Goal: Download file/media

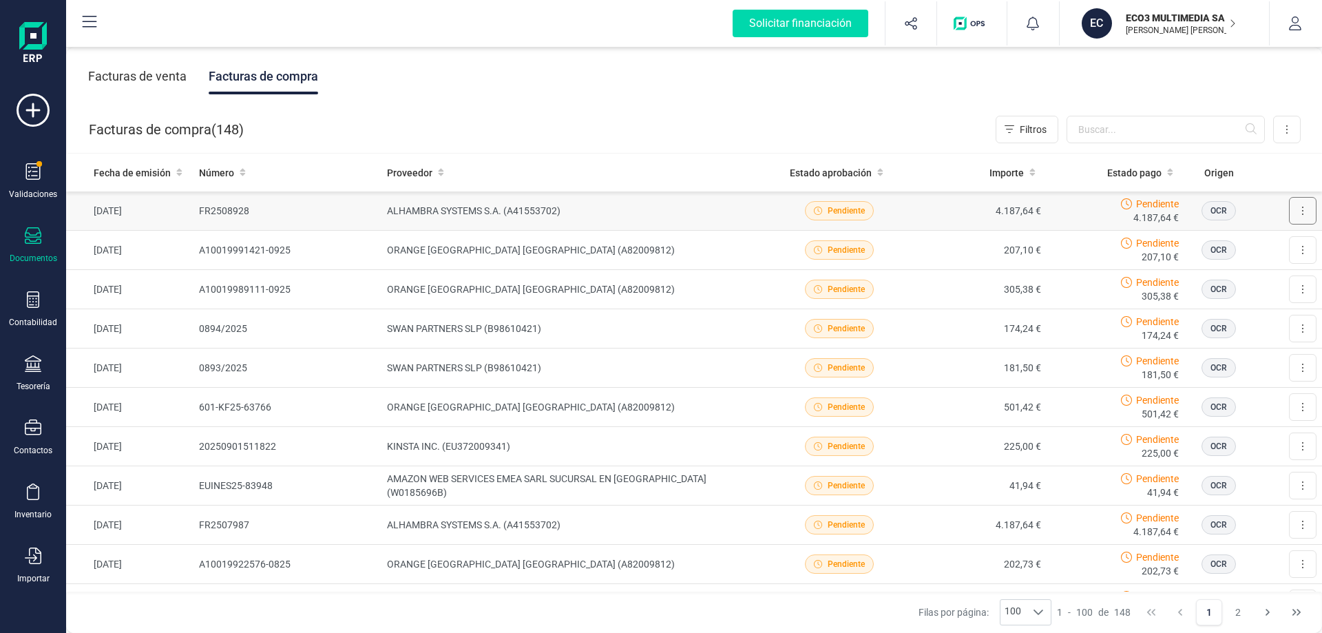
click at [1289, 210] on button at bounding box center [1303, 211] width 28 height 28
click at [1256, 240] on span "Descargar documento" at bounding box center [1257, 245] width 95 height 14
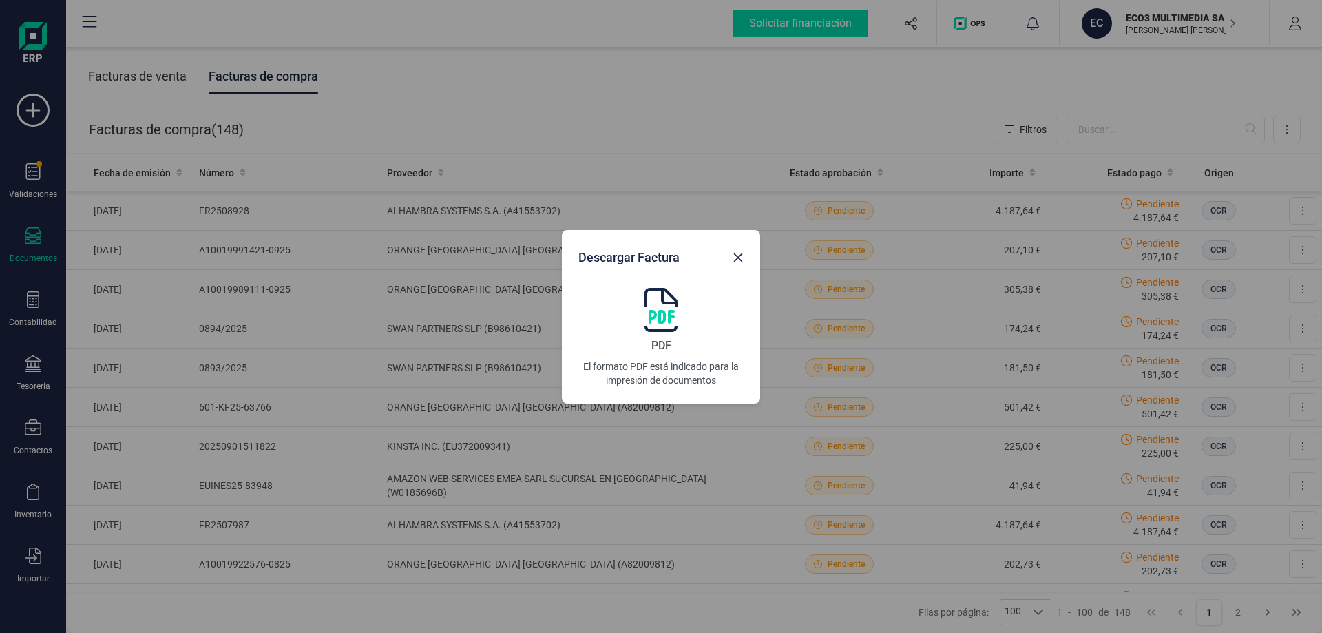
click at [665, 320] on img at bounding box center [660, 310] width 33 height 44
click at [737, 263] on button "Close" at bounding box center [738, 257] width 22 height 22
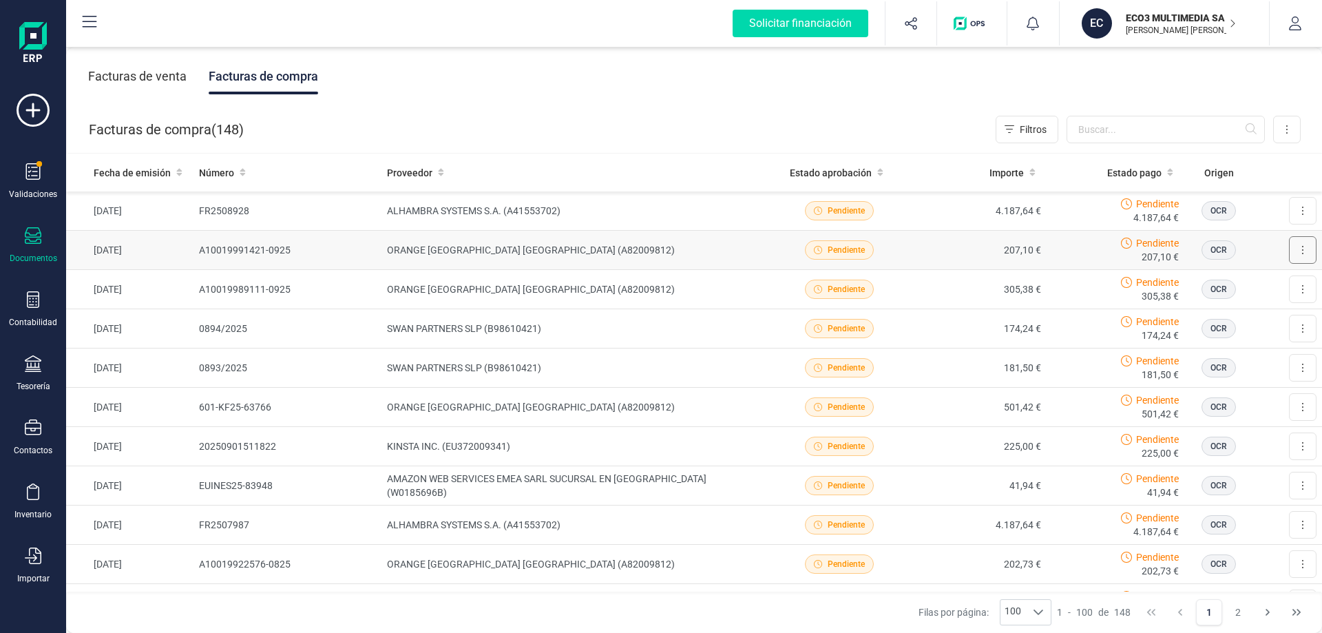
click at [1289, 248] on button at bounding box center [1303, 250] width 28 height 28
click at [1254, 284] on span "Descargar documento" at bounding box center [1257, 284] width 95 height 14
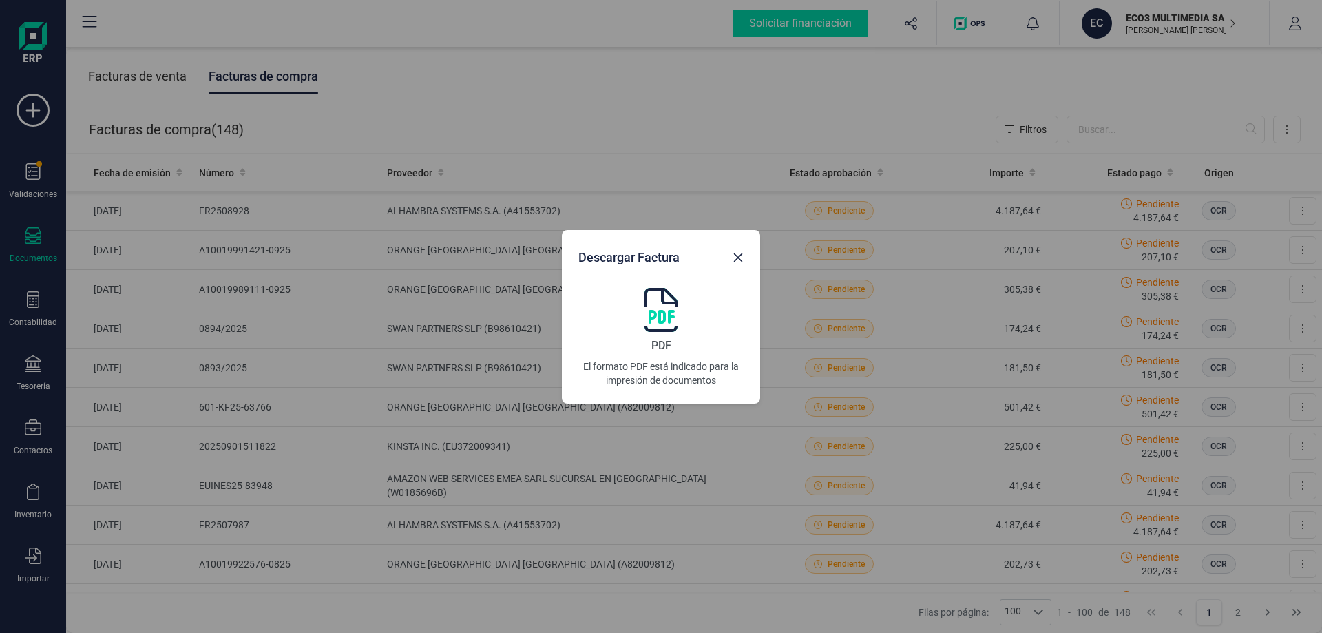
click at [664, 319] on img at bounding box center [660, 310] width 33 height 44
click at [737, 256] on icon "Close" at bounding box center [738, 257] width 9 height 9
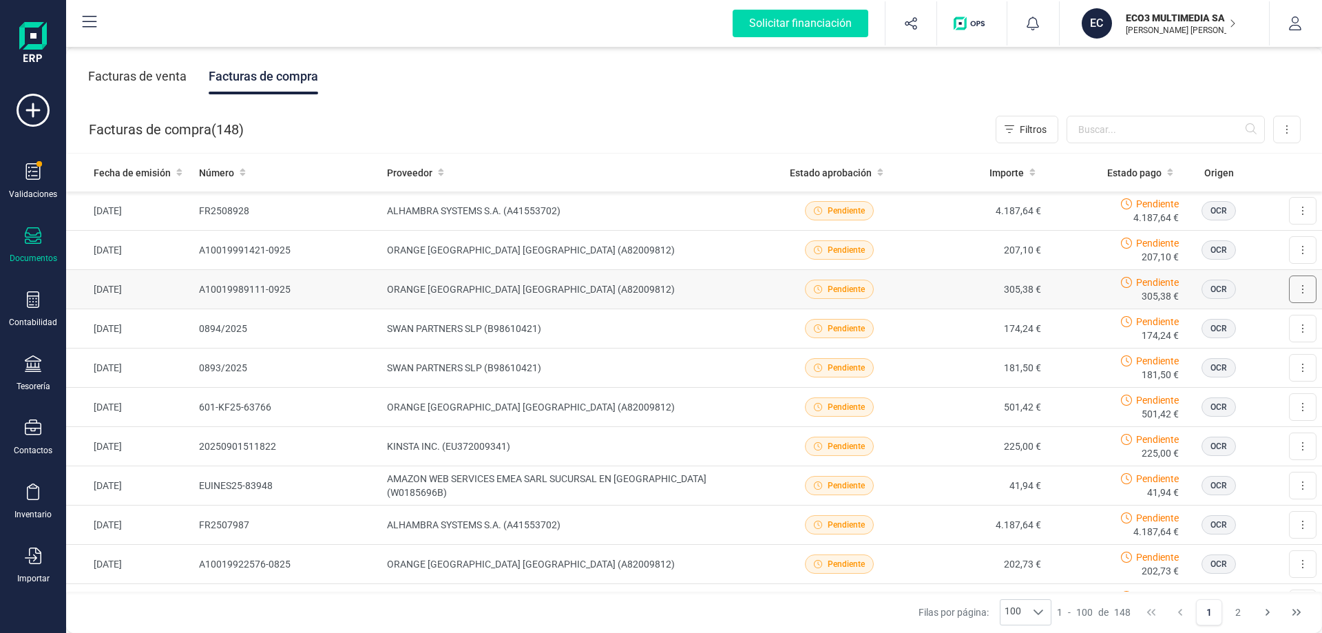
click at [1289, 291] on button at bounding box center [1303, 289] width 28 height 28
click at [1256, 321] on span "Descargar documento" at bounding box center [1257, 323] width 95 height 14
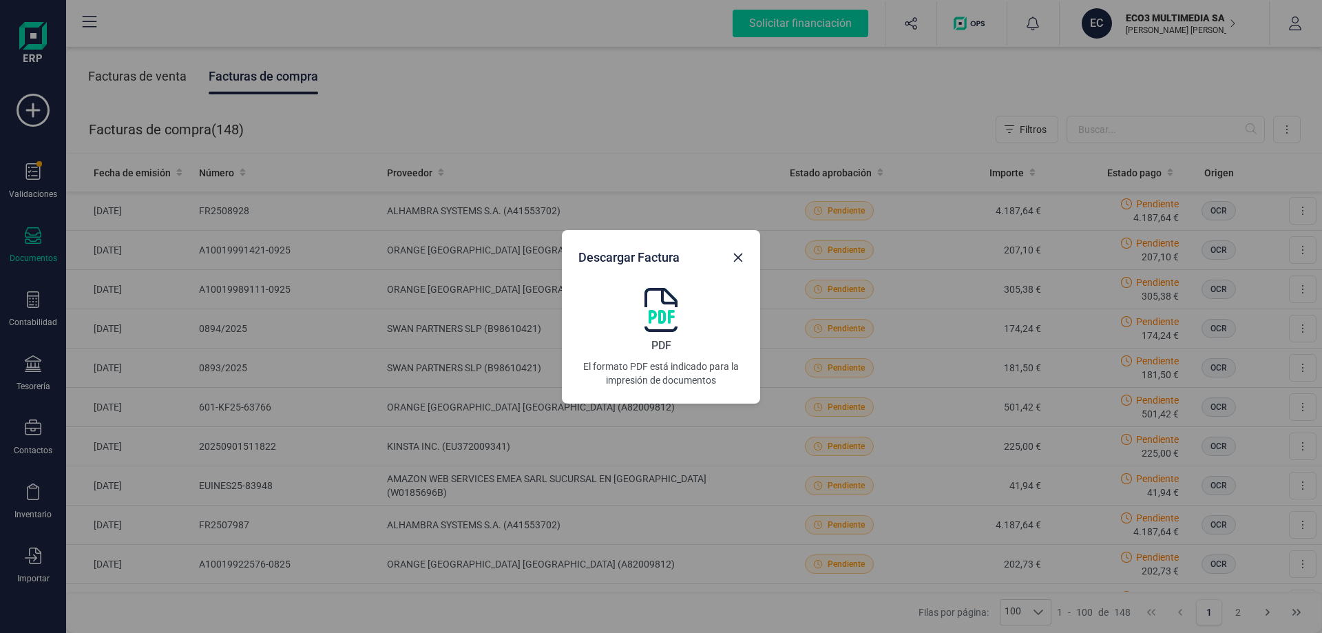
click at [653, 318] on img at bounding box center [660, 310] width 33 height 44
drag, startPoint x: 746, startPoint y: 259, endPoint x: 448, endPoint y: 249, distance: 297.6
click at [747, 259] on button "Close" at bounding box center [738, 257] width 22 height 22
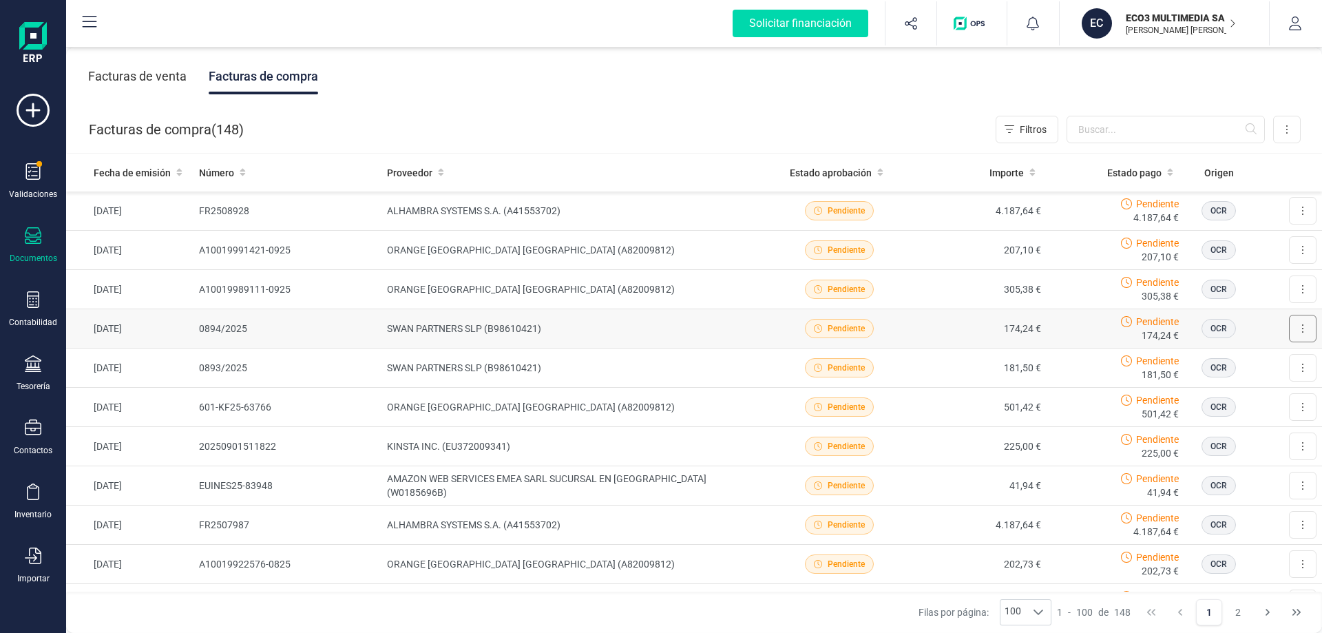
click at [1289, 329] on button at bounding box center [1303, 329] width 28 height 28
click at [1258, 360] on span "Descargar documento" at bounding box center [1257, 362] width 95 height 14
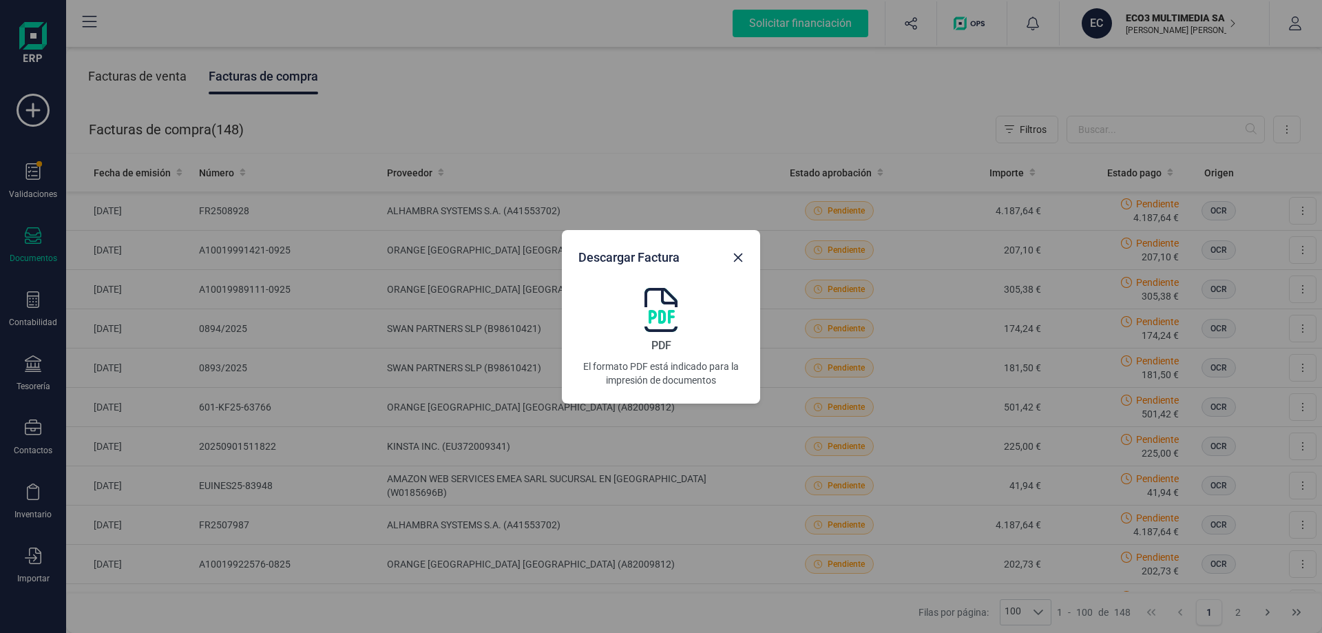
click at [655, 313] on img at bounding box center [660, 310] width 33 height 44
click at [741, 260] on icon "Close" at bounding box center [738, 257] width 9 height 9
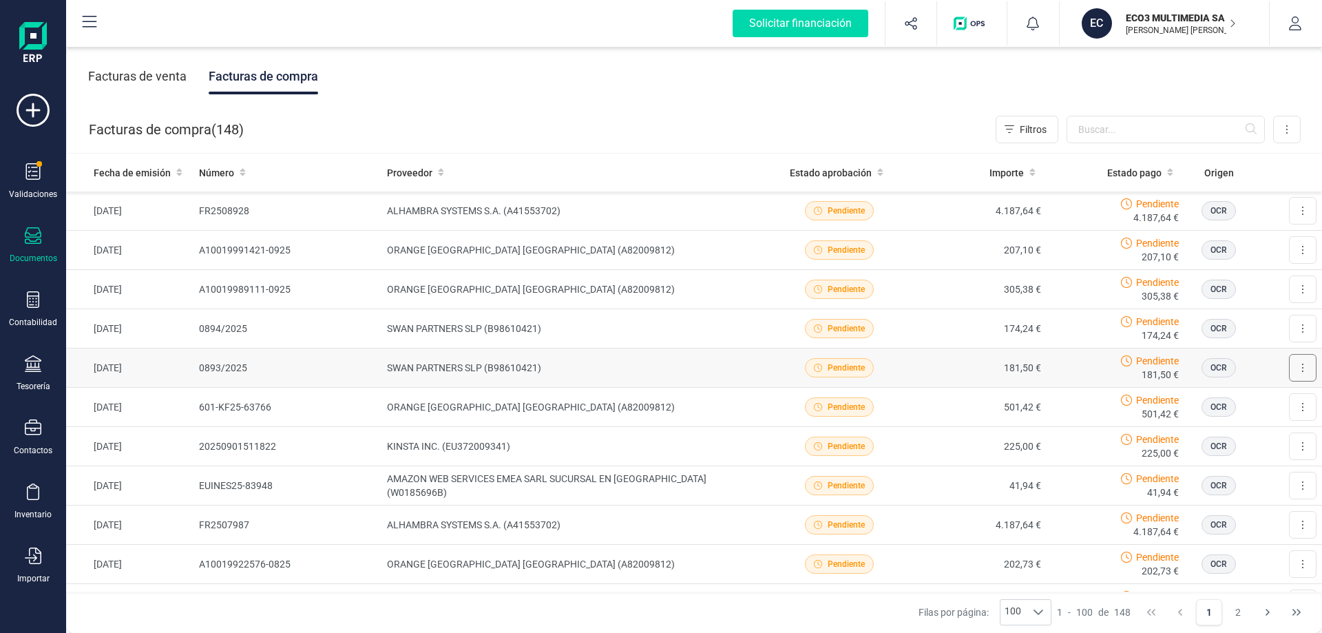
click at [1289, 366] on button at bounding box center [1303, 368] width 28 height 28
click at [1259, 400] on span "Descargar documento" at bounding box center [1257, 401] width 95 height 14
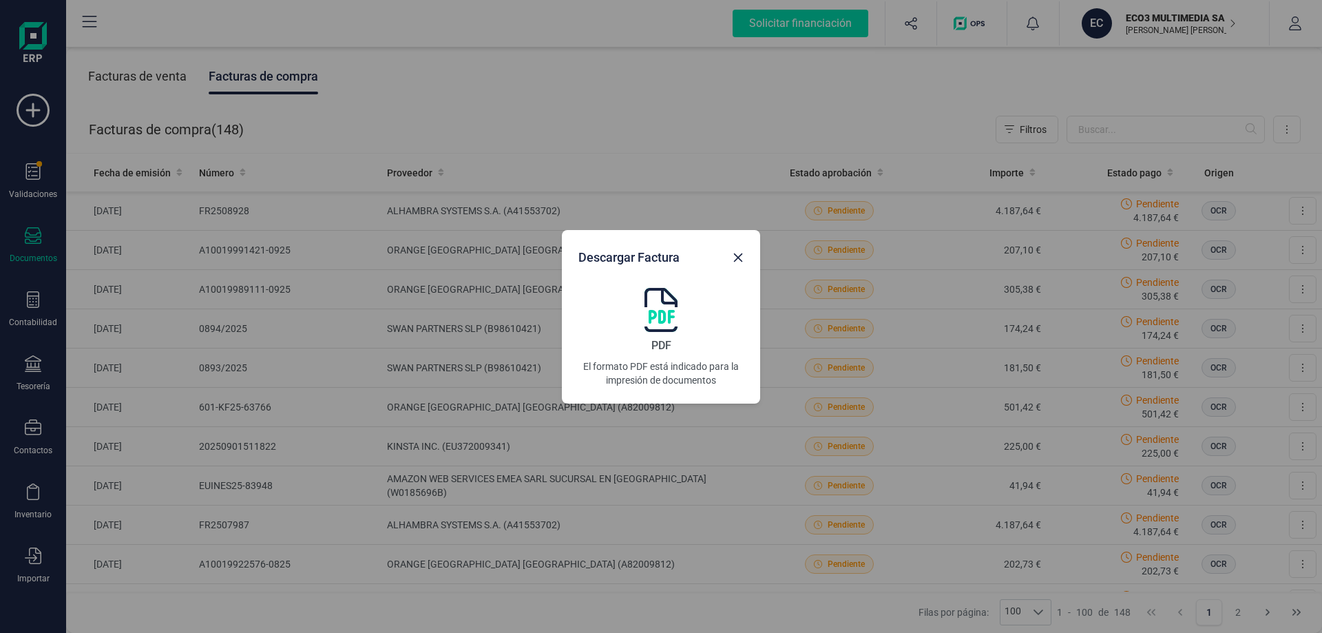
click at [679, 317] on div "PDF El formato PDF está indicado para la impresión de documentos" at bounding box center [660, 337] width 165 height 99
click at [739, 254] on icon "Close" at bounding box center [737, 257] width 11 height 11
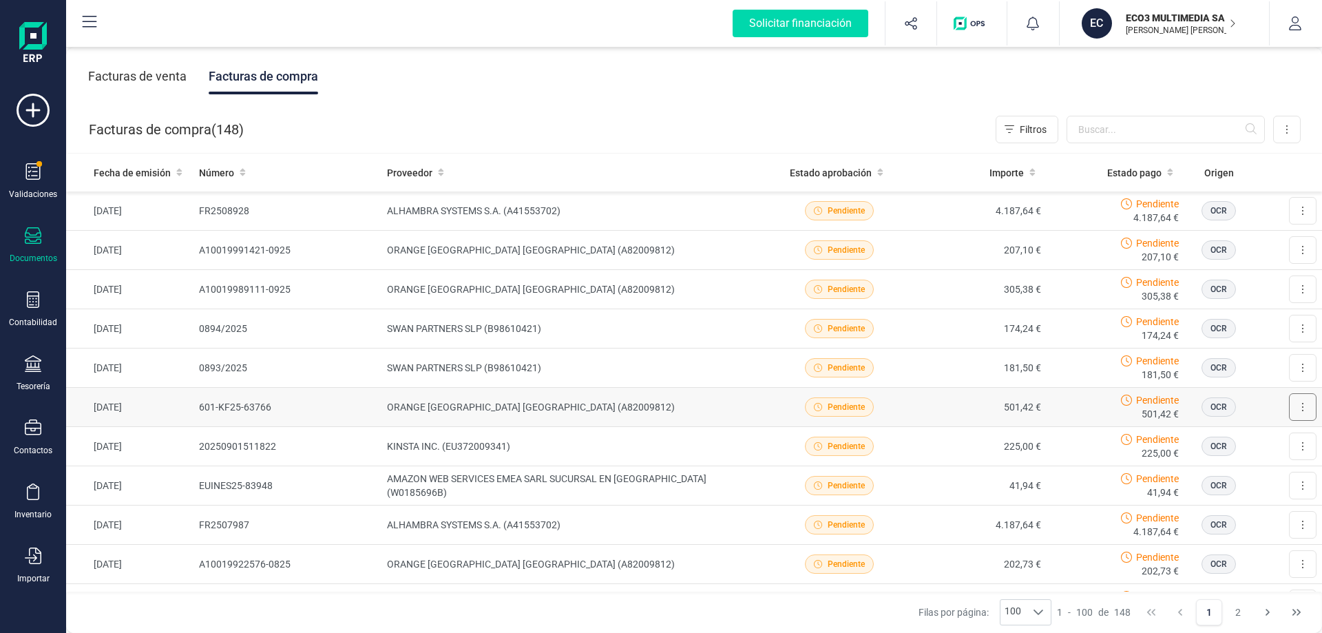
click at [1289, 407] on button at bounding box center [1303, 407] width 28 height 28
click at [1253, 441] on span "Descargar documento" at bounding box center [1257, 441] width 95 height 14
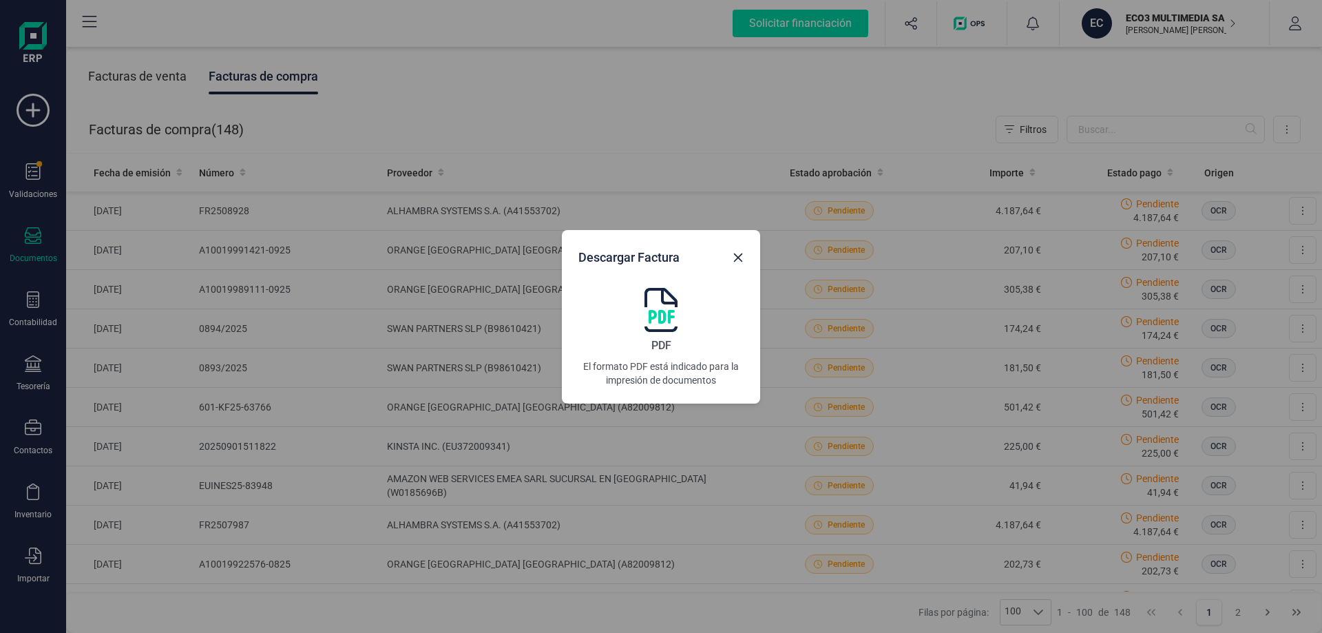
click at [657, 310] on img at bounding box center [660, 310] width 33 height 44
click at [738, 257] on icon "Close" at bounding box center [738, 257] width 9 height 9
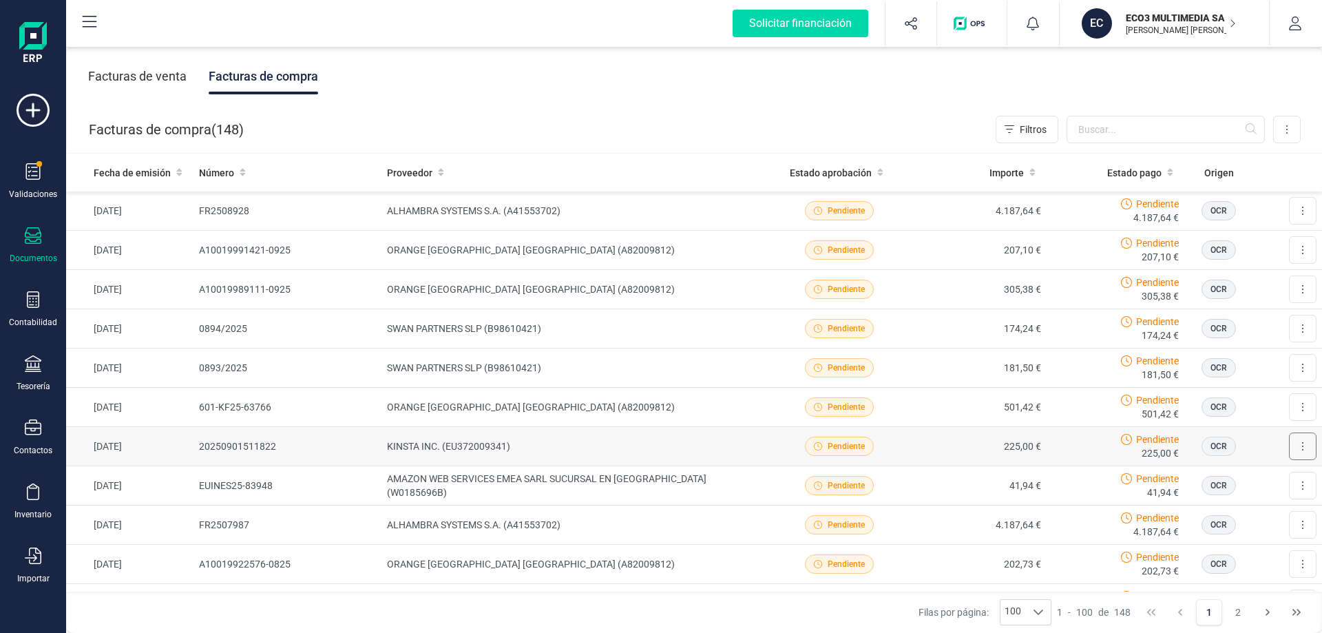
click at [1301, 447] on icon at bounding box center [1302, 446] width 3 height 11
click at [1227, 481] on span "Descargar documento" at bounding box center [1257, 480] width 95 height 14
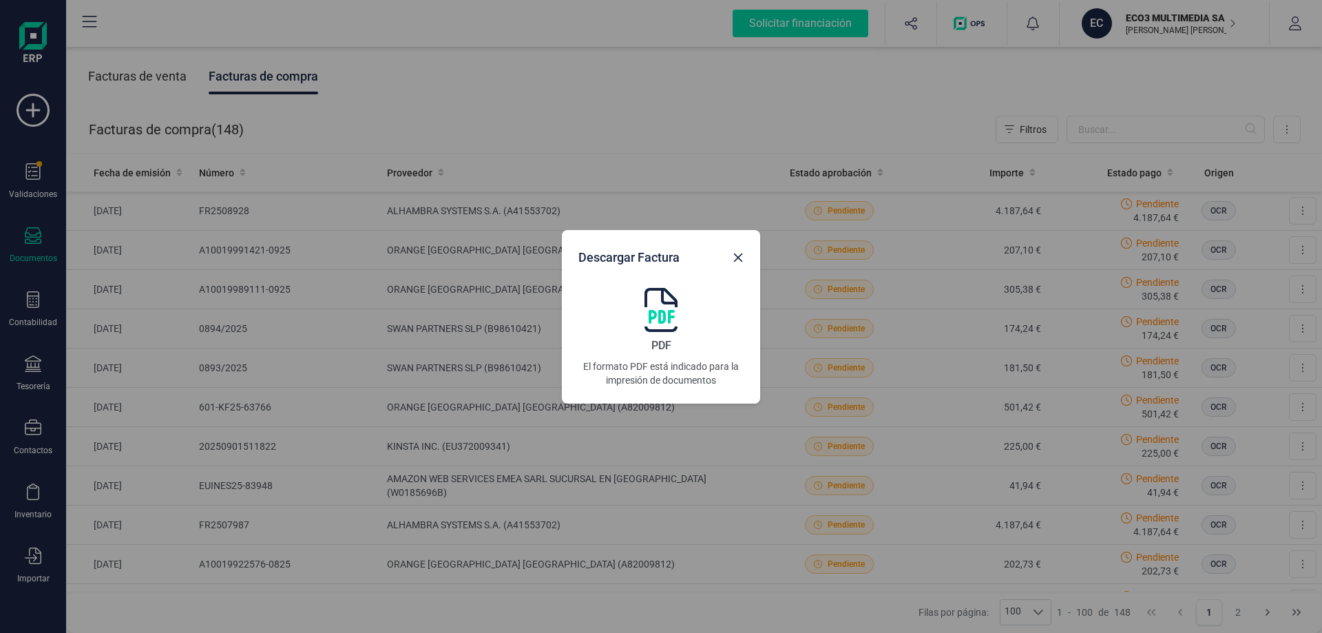
click at [661, 315] on img at bounding box center [660, 310] width 33 height 44
drag, startPoint x: 737, startPoint y: 255, endPoint x: 324, endPoint y: 400, distance: 438.5
click at [737, 255] on icon "Close" at bounding box center [737, 257] width 11 height 11
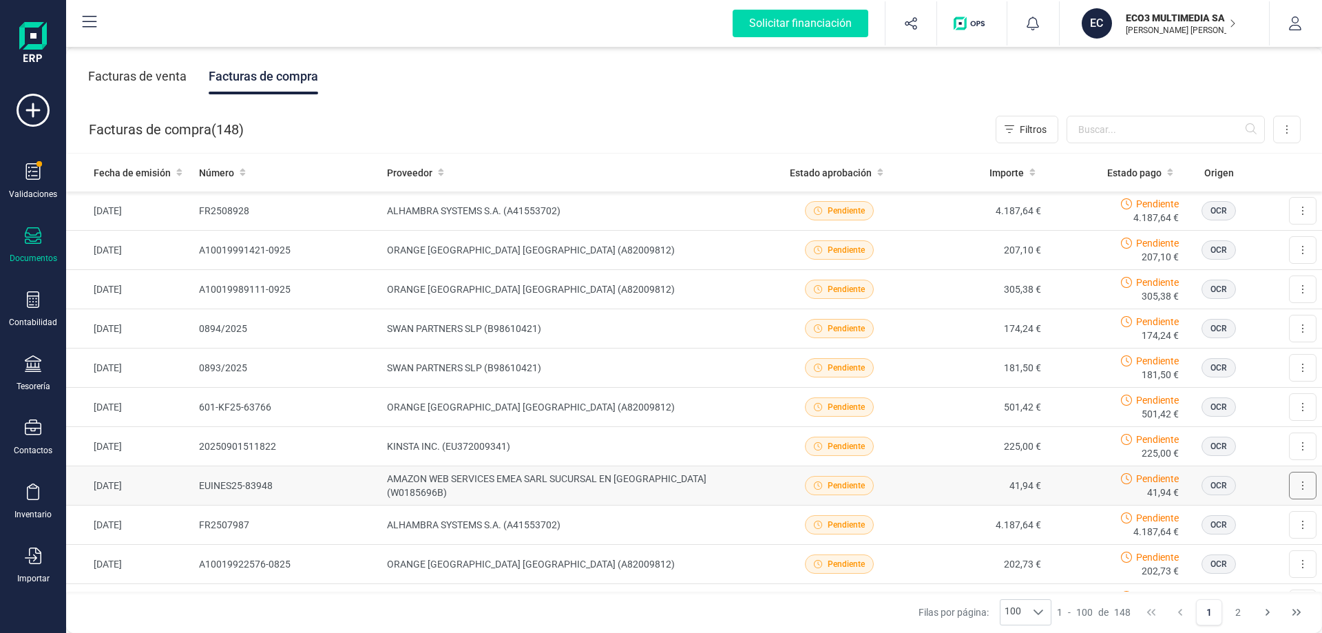
click at [1301, 485] on icon at bounding box center [1302, 485] width 3 height 11
click at [1256, 517] on span "Descargar documento" at bounding box center [1257, 519] width 95 height 14
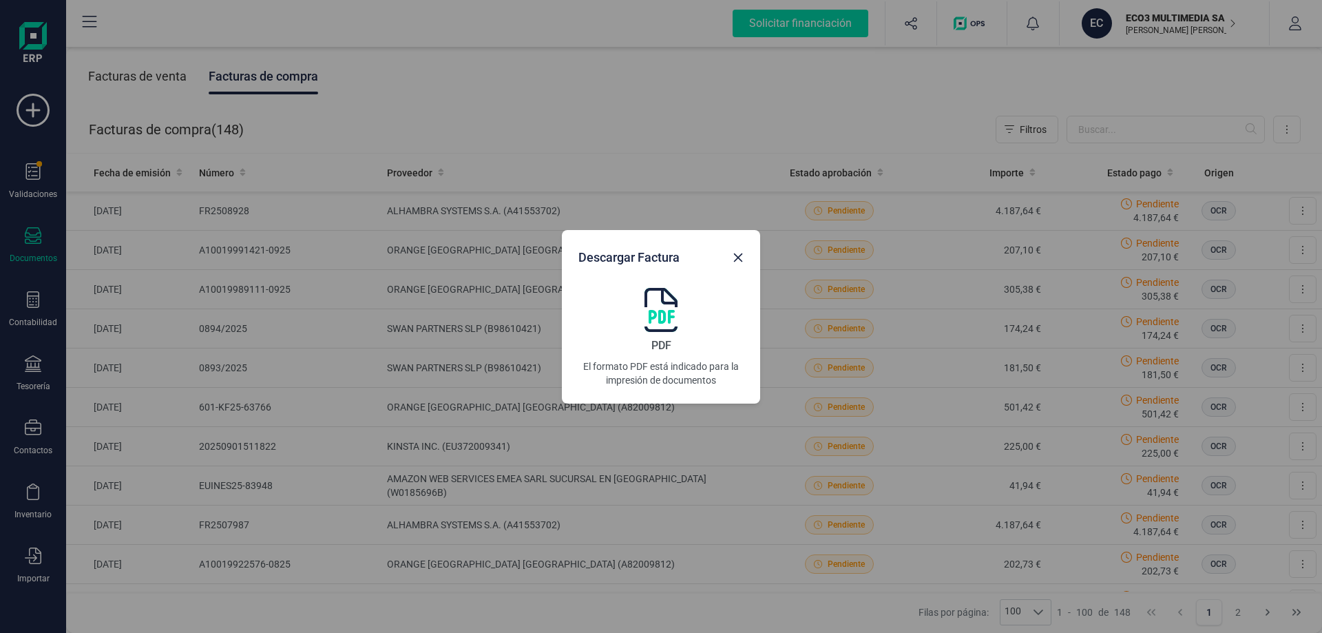
click at [666, 317] on img at bounding box center [660, 310] width 33 height 44
click at [738, 260] on icon "Close" at bounding box center [737, 257] width 11 height 11
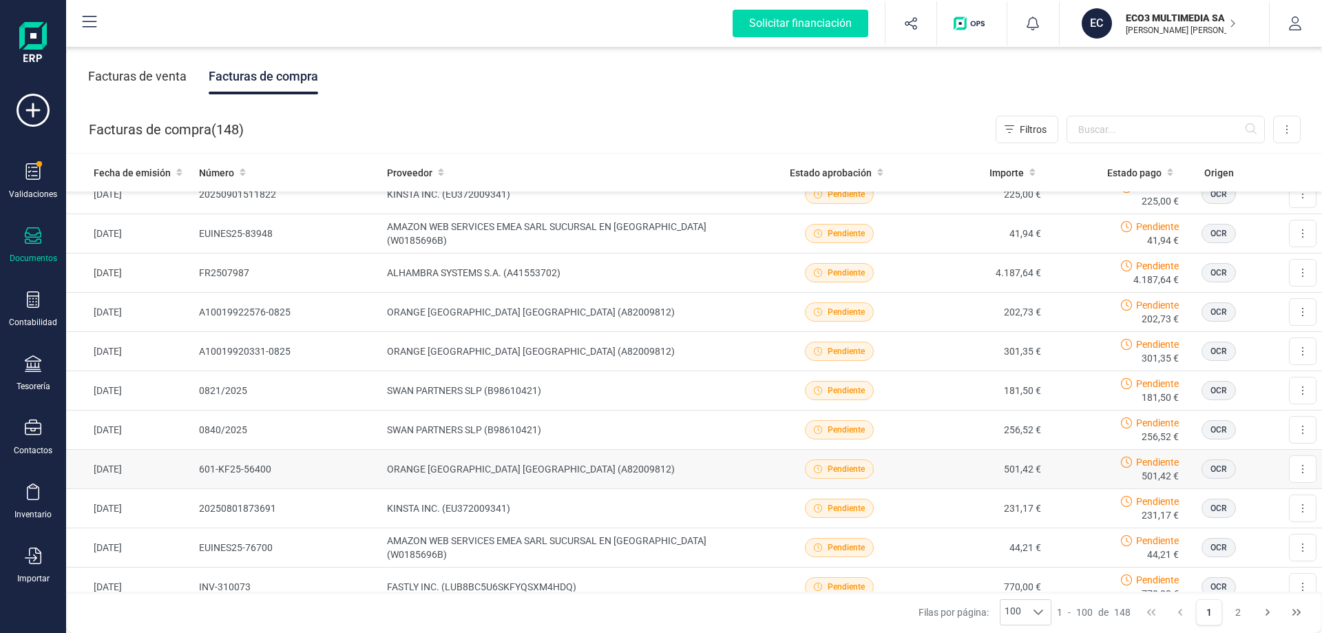
scroll to position [275, 0]
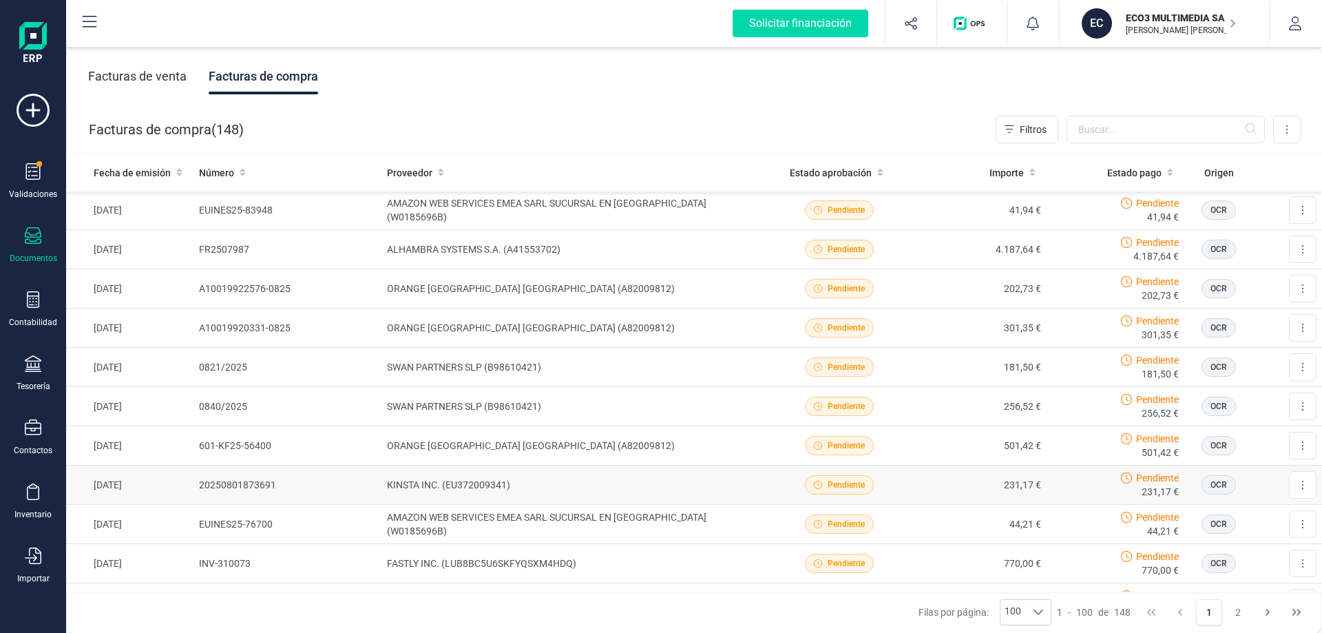
click at [443, 485] on td "KINSTA INC. (EU372009341)" at bounding box center [575, 484] width 388 height 39
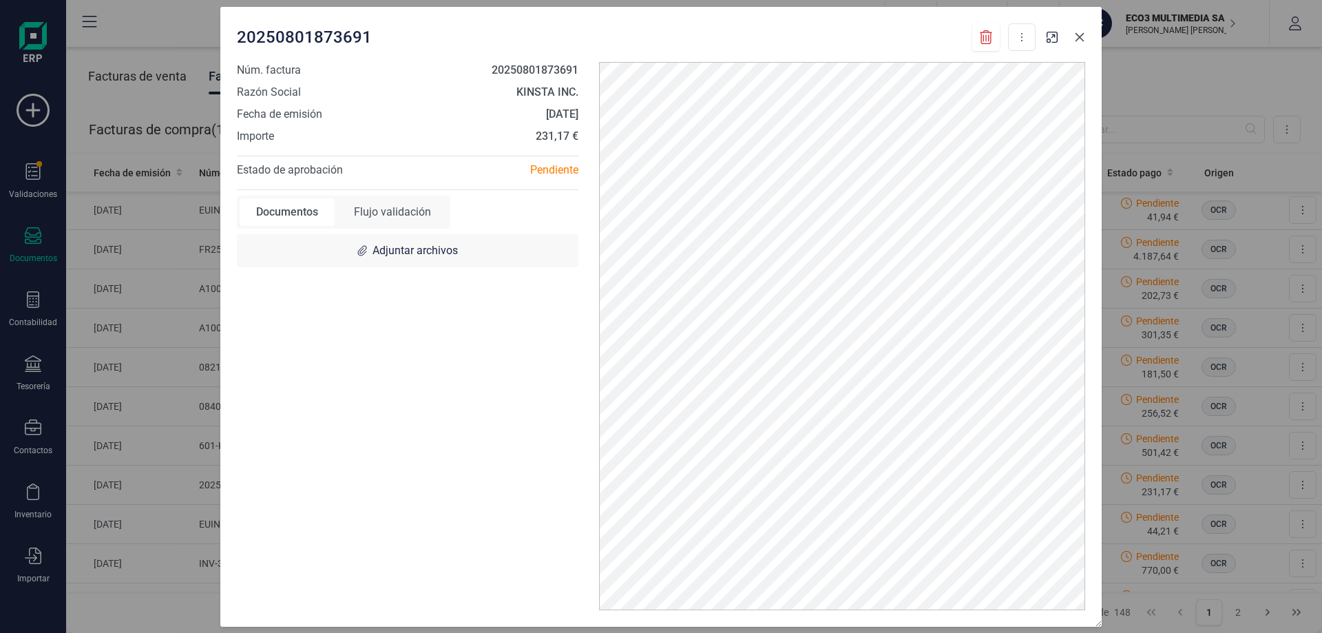
click at [1077, 38] on icon "Close" at bounding box center [1079, 37] width 11 height 11
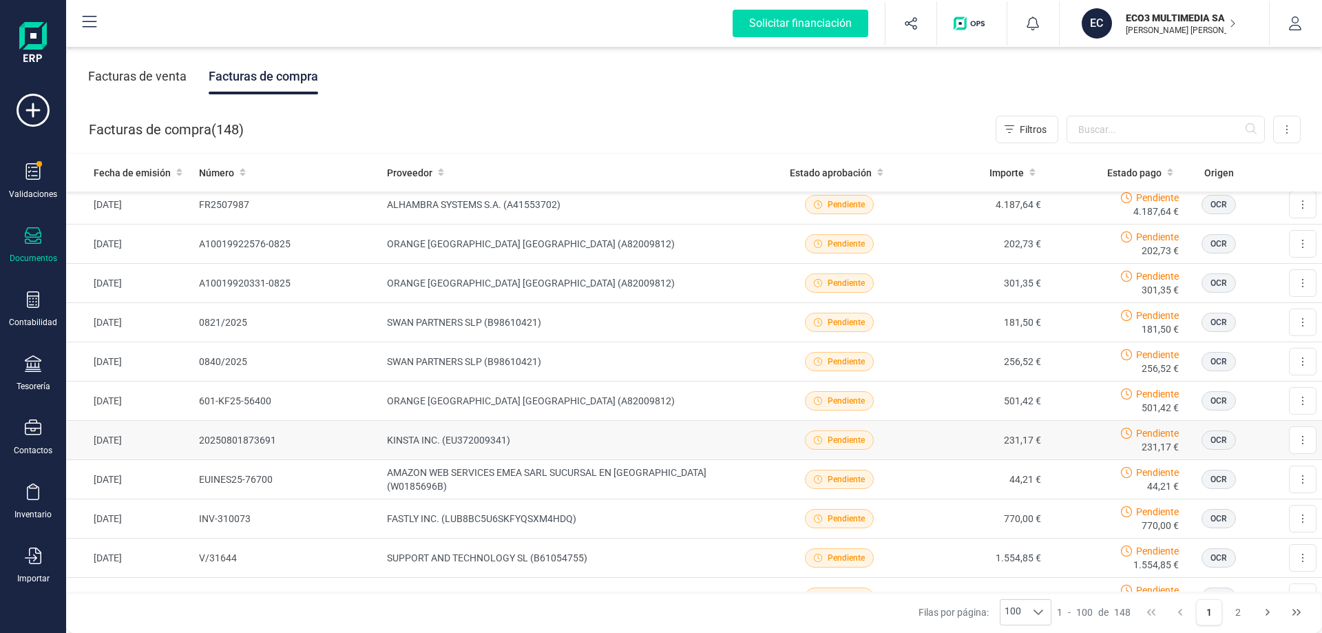
scroll to position [344, 0]
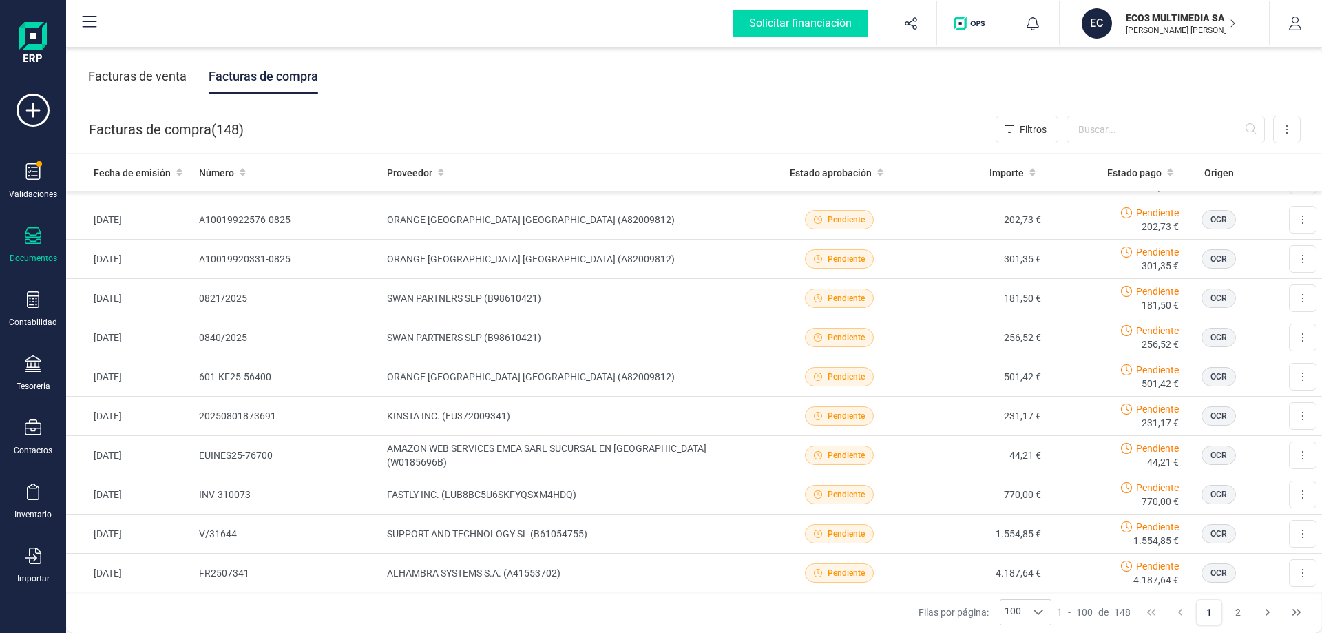
click at [496, 628] on div "[PERSON_NAME] por página: 100 100 100 1 - 100 de 148 1 2" at bounding box center [694, 611] width 1256 height 41
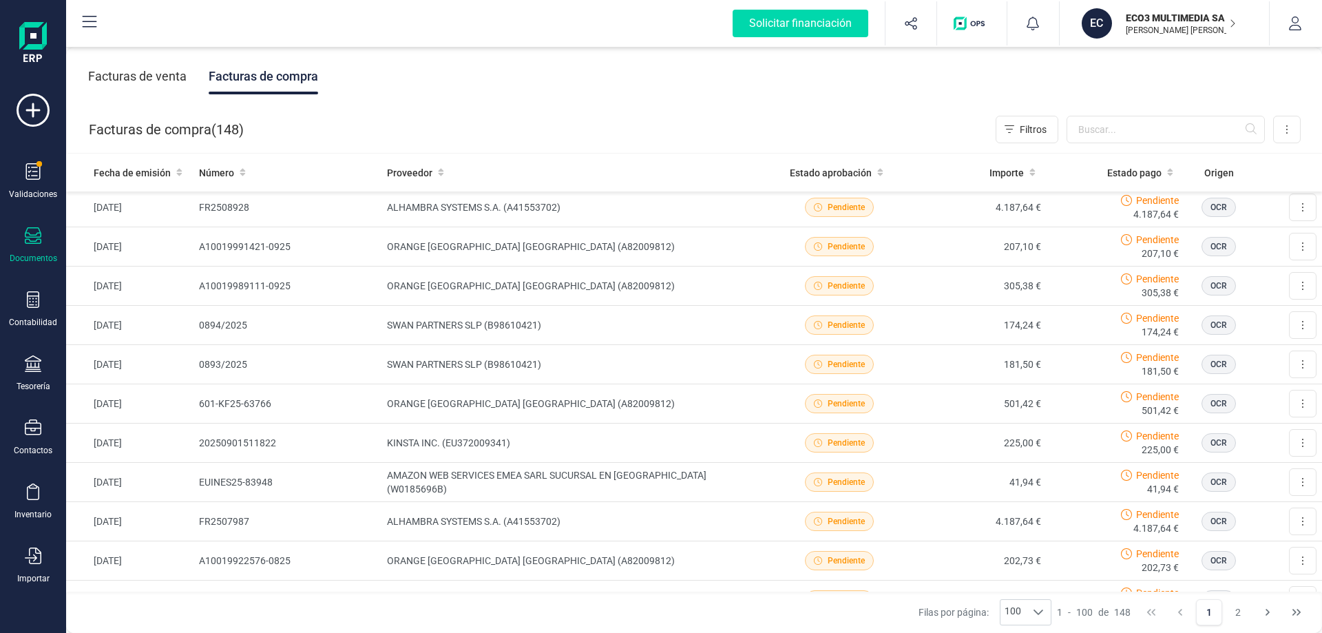
scroll to position [0, 0]
